Goal: Complete application form

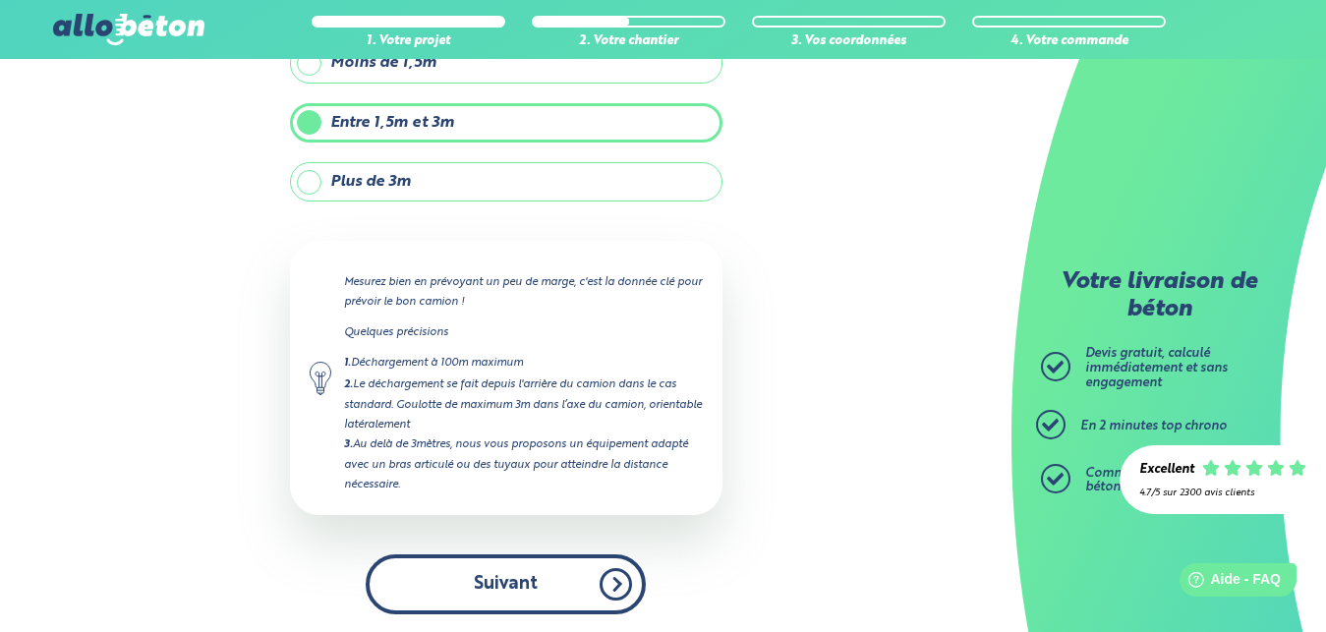
click at [507, 584] on button "Suivant" at bounding box center [506, 584] width 280 height 60
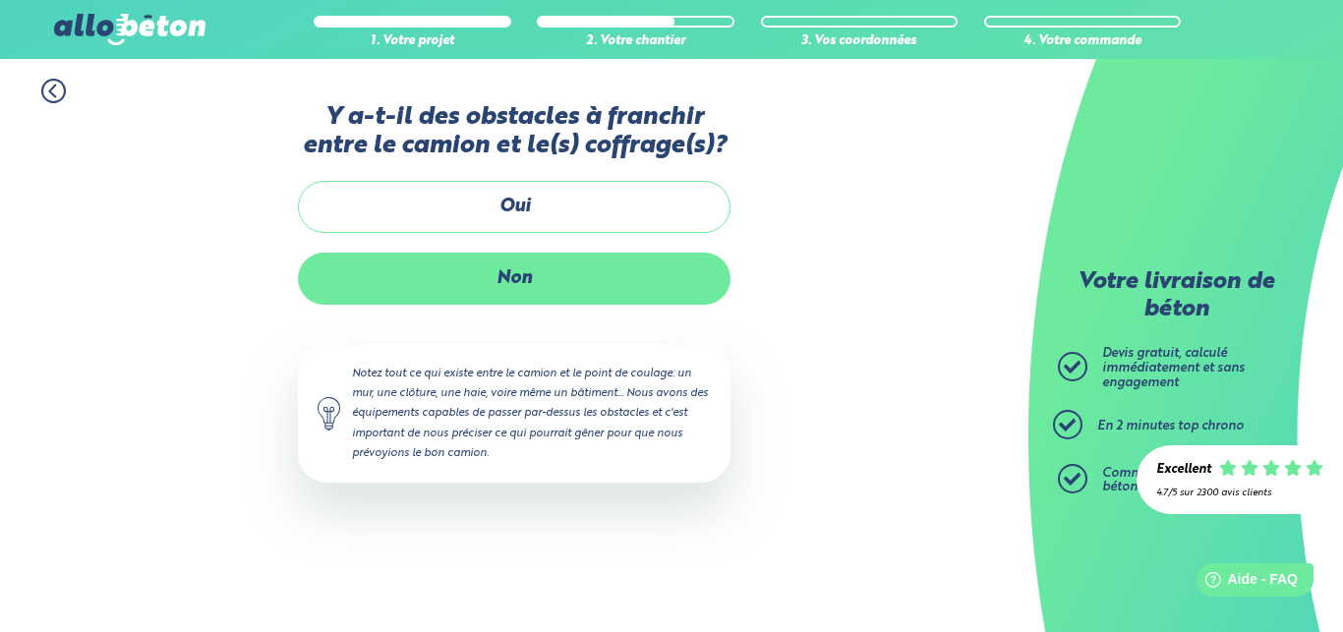
click at [509, 273] on label "Non" at bounding box center [514, 279] width 433 height 52
click at [0, 0] on input "Non" at bounding box center [0, 0] width 0 height 0
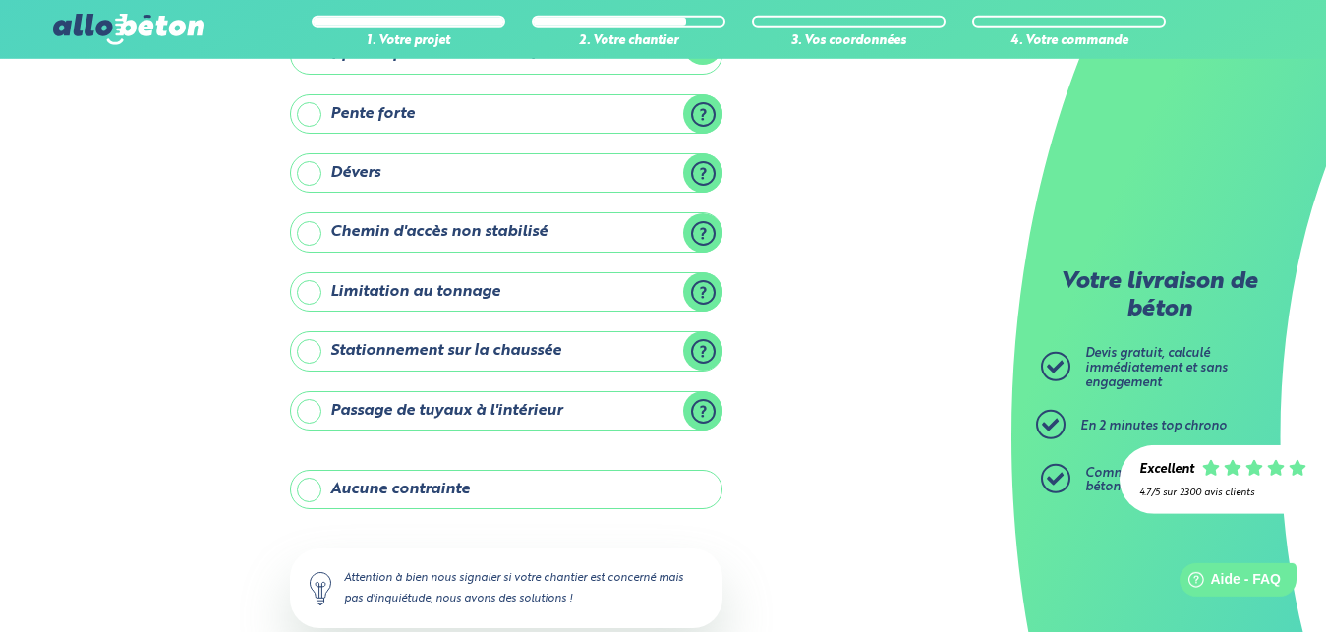
scroll to position [201, 0]
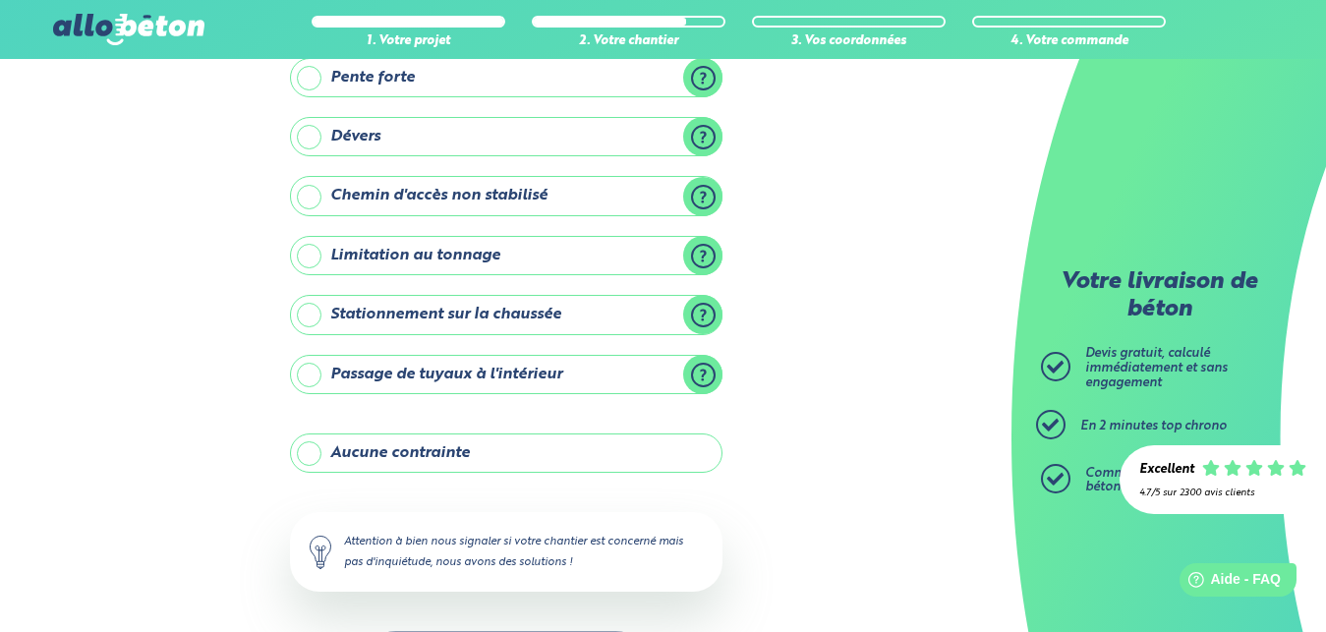
click at [452, 452] on label "Aucune contrainte" at bounding box center [506, 452] width 433 height 39
click at [0, 0] on input "Aucune contrainte" at bounding box center [0, 0] width 0 height 0
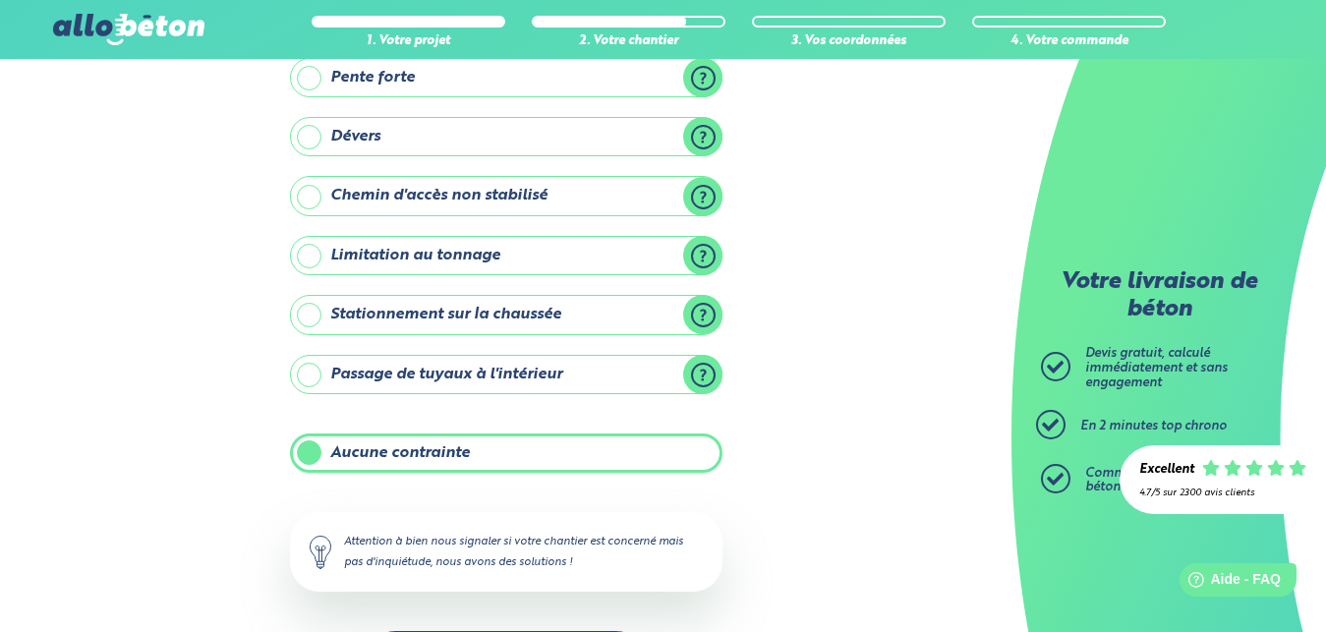
scroll to position [279, 0]
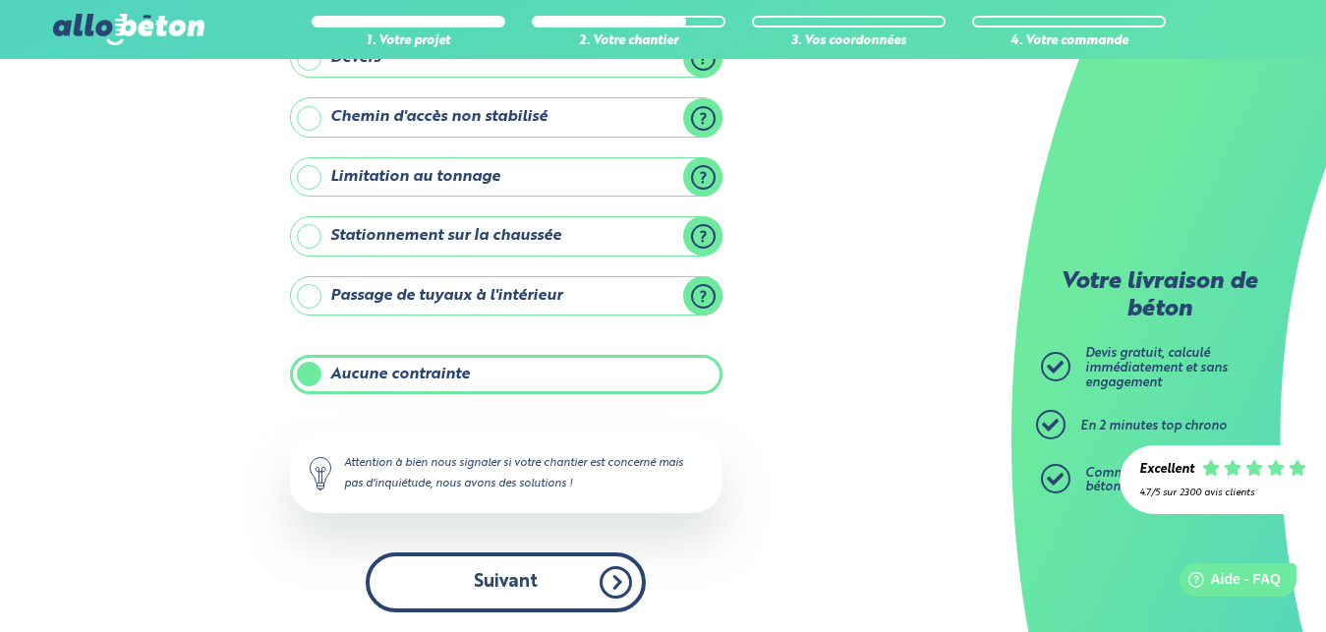
click at [522, 582] on button "Suivant" at bounding box center [506, 582] width 280 height 60
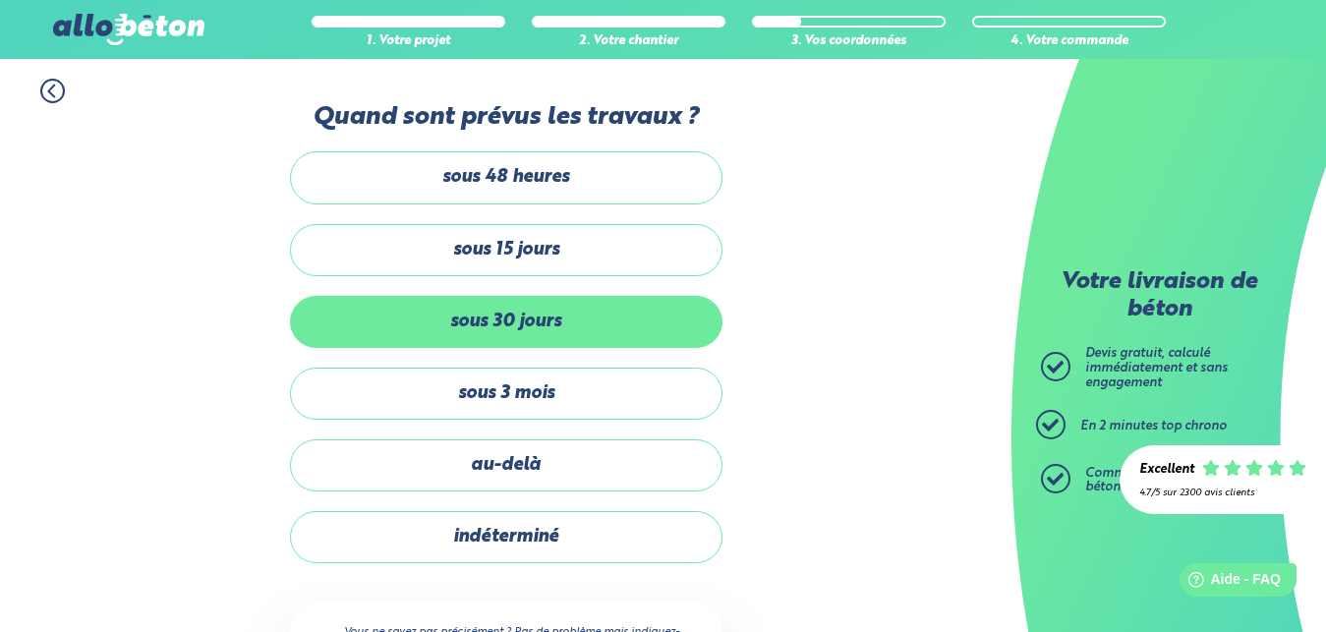
click at [504, 321] on label "sous 30 jours" at bounding box center [506, 322] width 433 height 52
click at [0, 0] on input "sous 30 jours" at bounding box center [0, 0] width 0 height 0
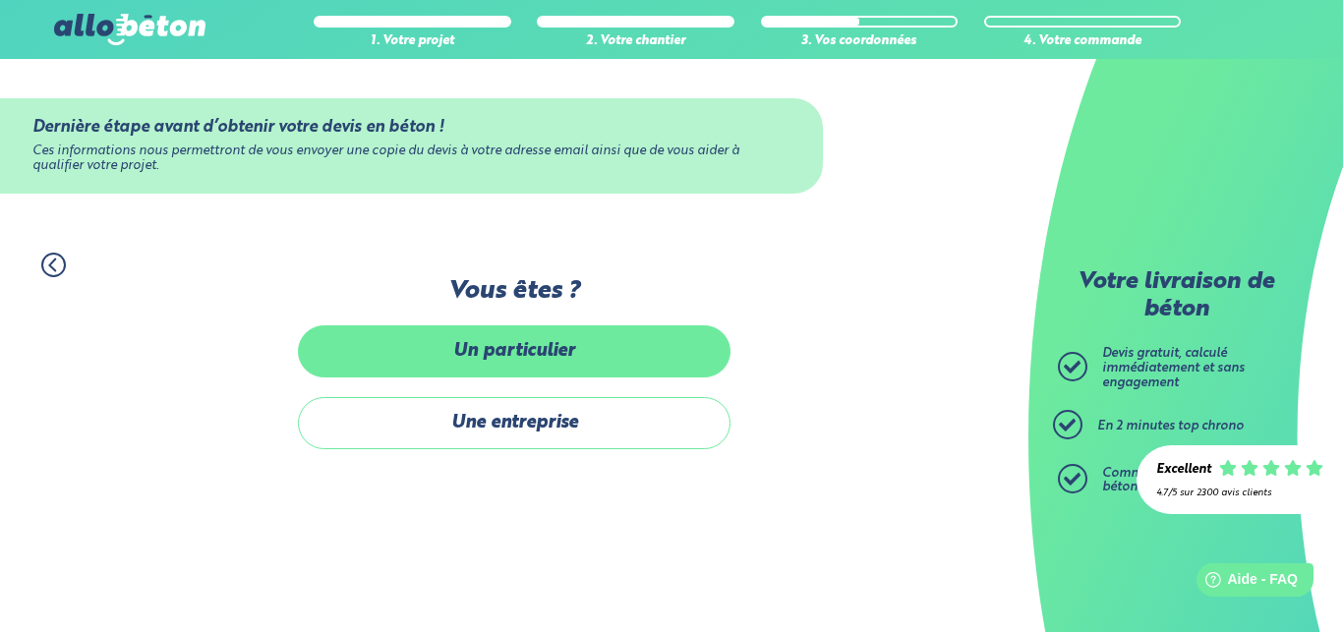
click at [525, 352] on label "Un particulier" at bounding box center [514, 351] width 433 height 52
click at [0, 0] on input "Un particulier" at bounding box center [0, 0] width 0 height 0
